Goal: Find specific page/section: Find specific page/section

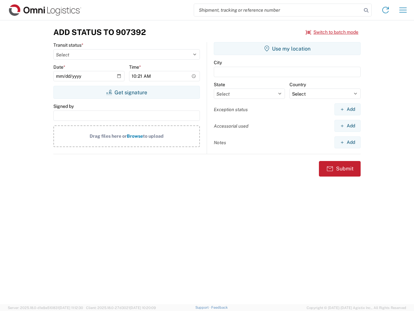
click at [278, 10] on input "search" at bounding box center [278, 10] width 168 height 12
click at [366, 10] on icon at bounding box center [366, 10] width 9 height 9
click at [386, 10] on icon at bounding box center [386, 10] width 10 height 10
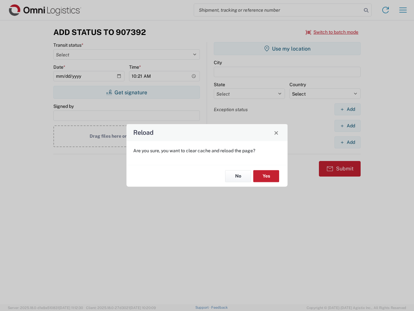
click at [332, 32] on div "Reload Are you sure, you want to clear cache and reload the page? No Yes" at bounding box center [207, 155] width 414 height 311
click at [127, 92] on div "Reload Are you sure, you want to clear cache and reload the page? No Yes" at bounding box center [207, 155] width 414 height 311
click at [287, 49] on div "Reload Are you sure, you want to clear cache and reload the page? No Yes" at bounding box center [207, 155] width 414 height 311
click at [348, 109] on div "Reload Are you sure, you want to clear cache and reload the page? No Yes" at bounding box center [207, 155] width 414 height 311
click at [348, 126] on div "Reload Are you sure, you want to clear cache and reload the page? No Yes" at bounding box center [207, 155] width 414 height 311
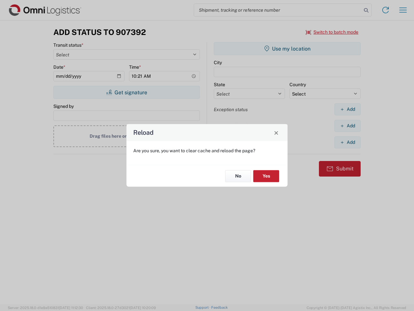
click at [348, 142] on div "Reload Are you sure, you want to clear cache and reload the page? No Yes" at bounding box center [207, 155] width 414 height 311
